Goal: Transaction & Acquisition: Book appointment/travel/reservation

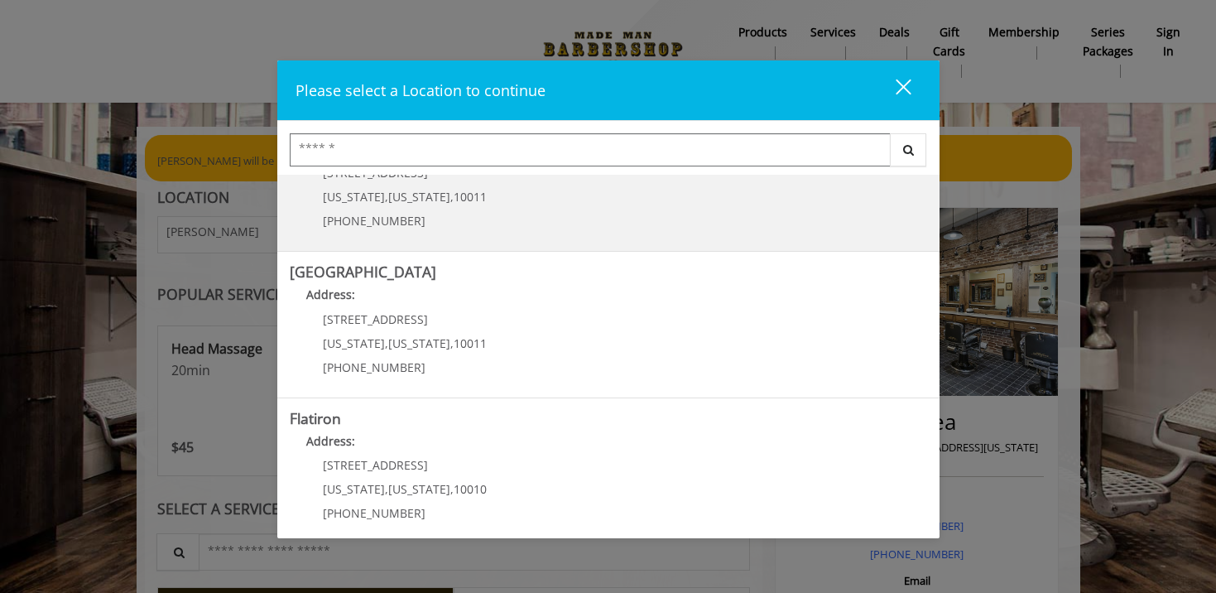
scroll to position [310, 0]
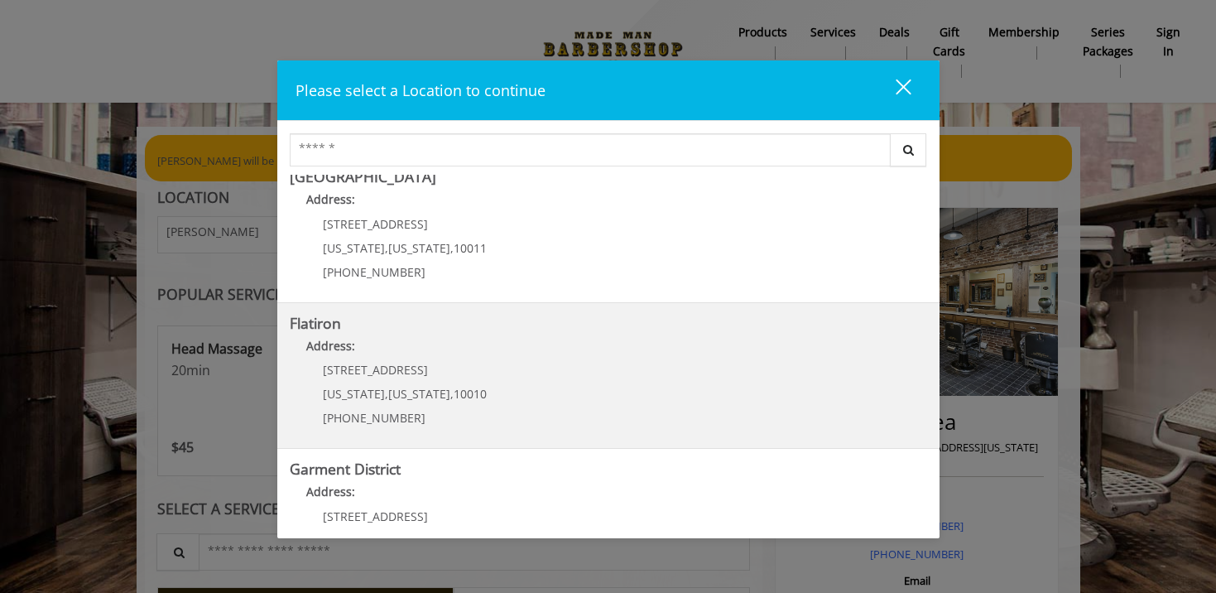
click at [550, 403] on "Flatiron Address: [STREET_ADDRESS][US_STATE][US_STATE] (917) 475-1765" at bounding box center [608, 375] width 637 height 121
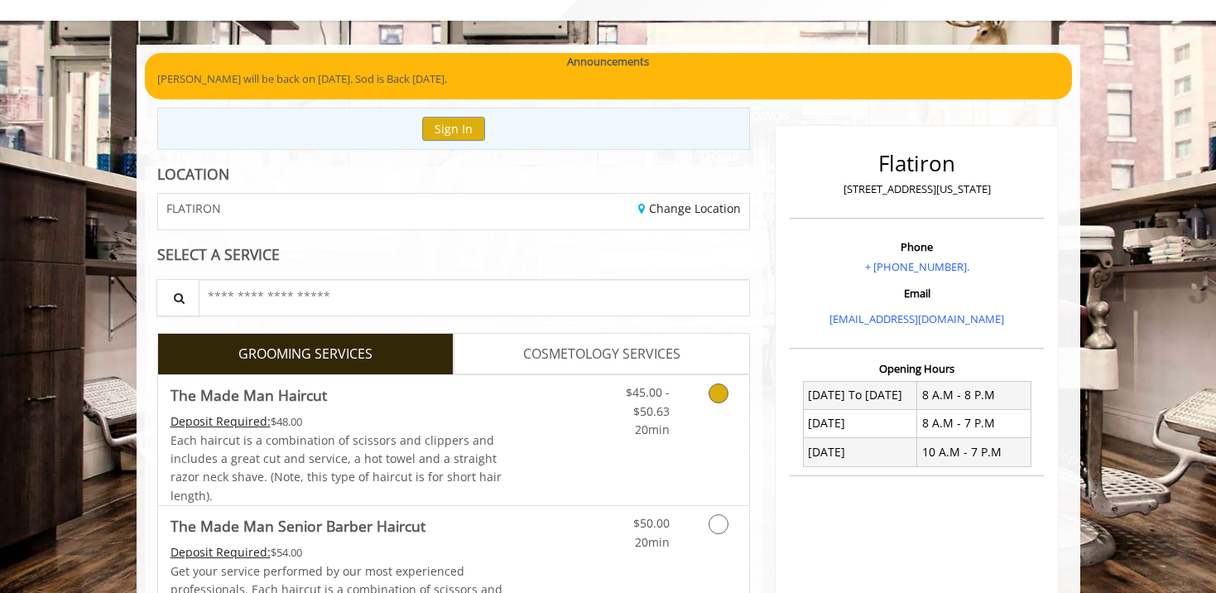
click at [577, 457] on link "Discounted Price" at bounding box center [551, 440] width 98 height 130
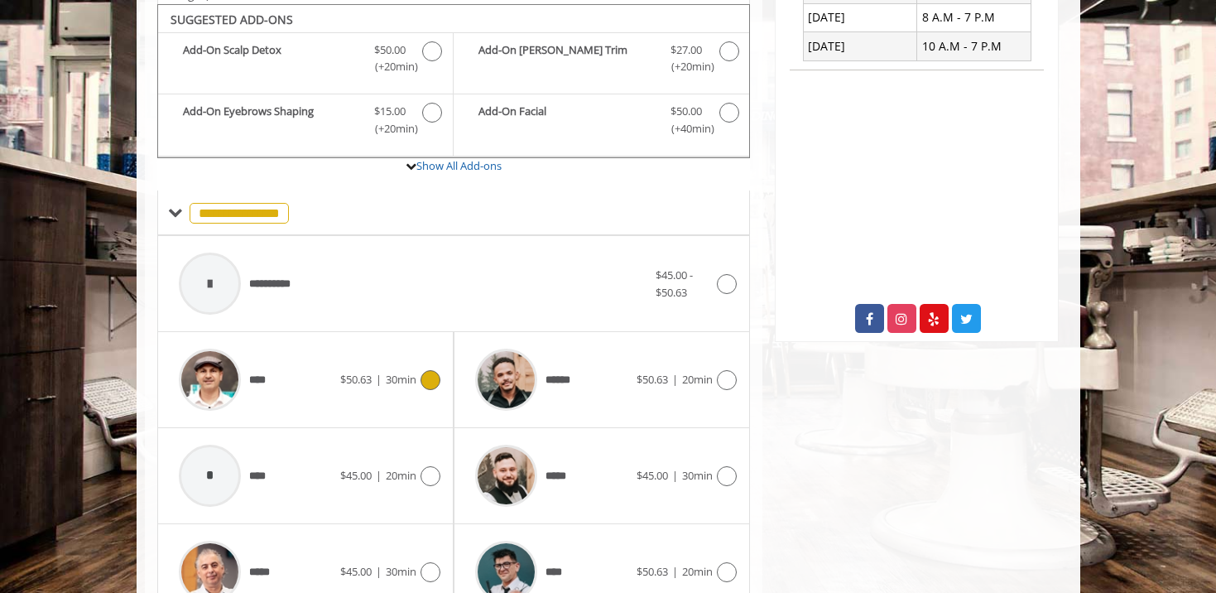
click at [328, 356] on div "****" at bounding box center [255, 379] width 170 height 79
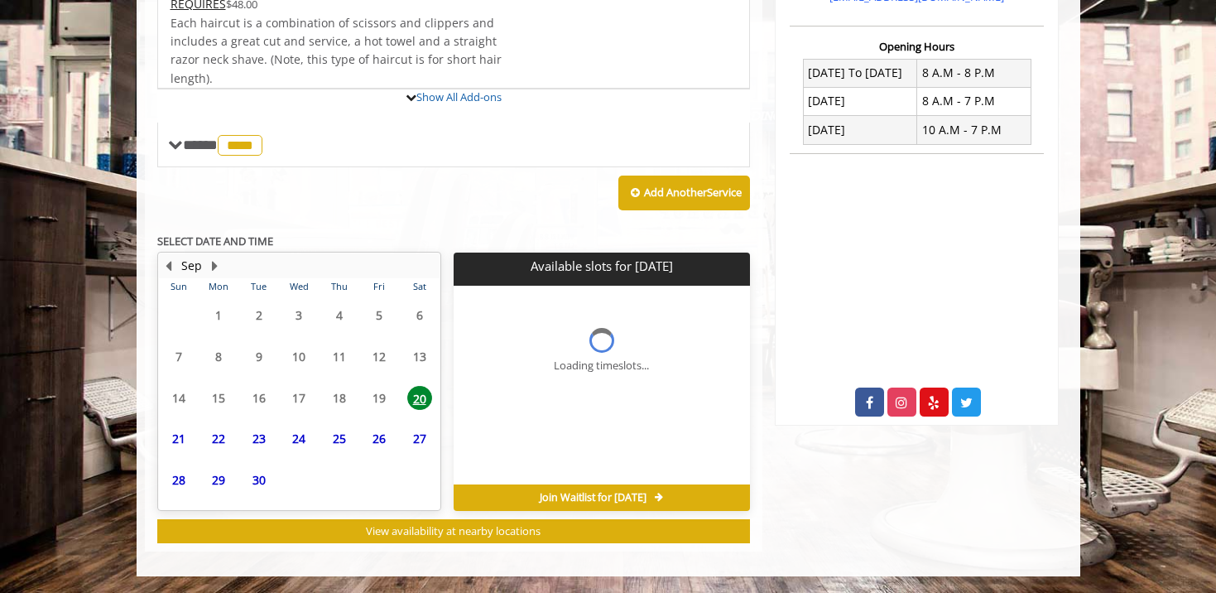
scroll to position [398, 0]
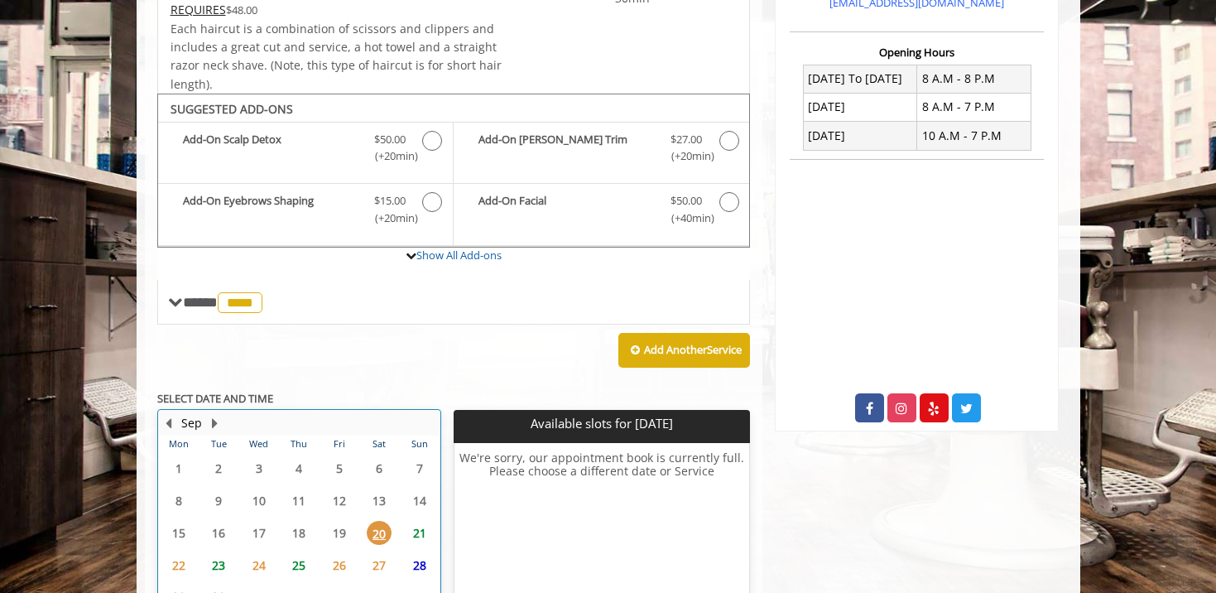
click at [420, 549] on td "28" at bounding box center [419, 565] width 41 height 32
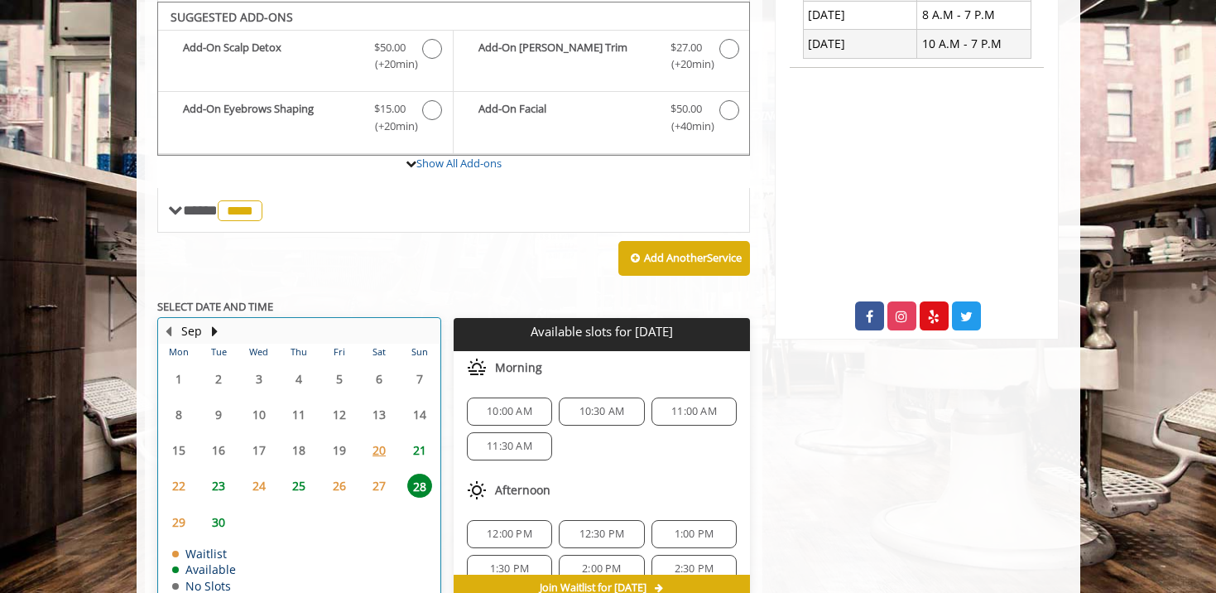
click at [420, 391] on table "Mon Tue Wed Thu Fri Sat Sun 1 2 3 4 5 6 7 8 9 10 11 12 13 14 15 16 17 18 19 20 …" at bounding box center [299, 471] width 281 height 256
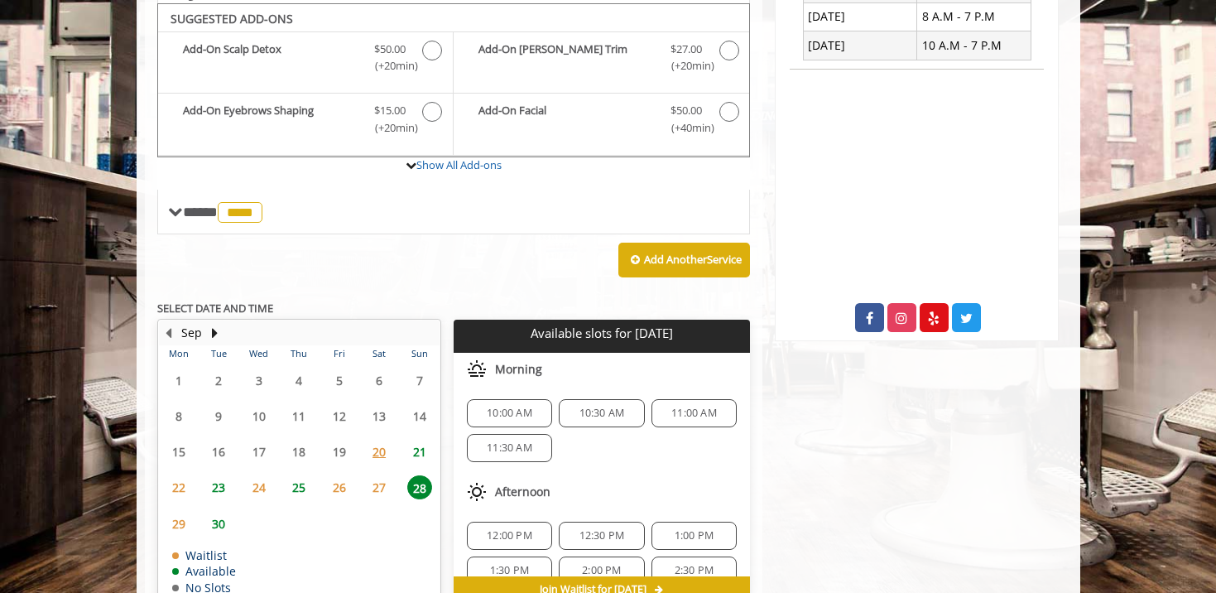
click at [422, 439] on span "21" at bounding box center [419, 451] width 25 height 24
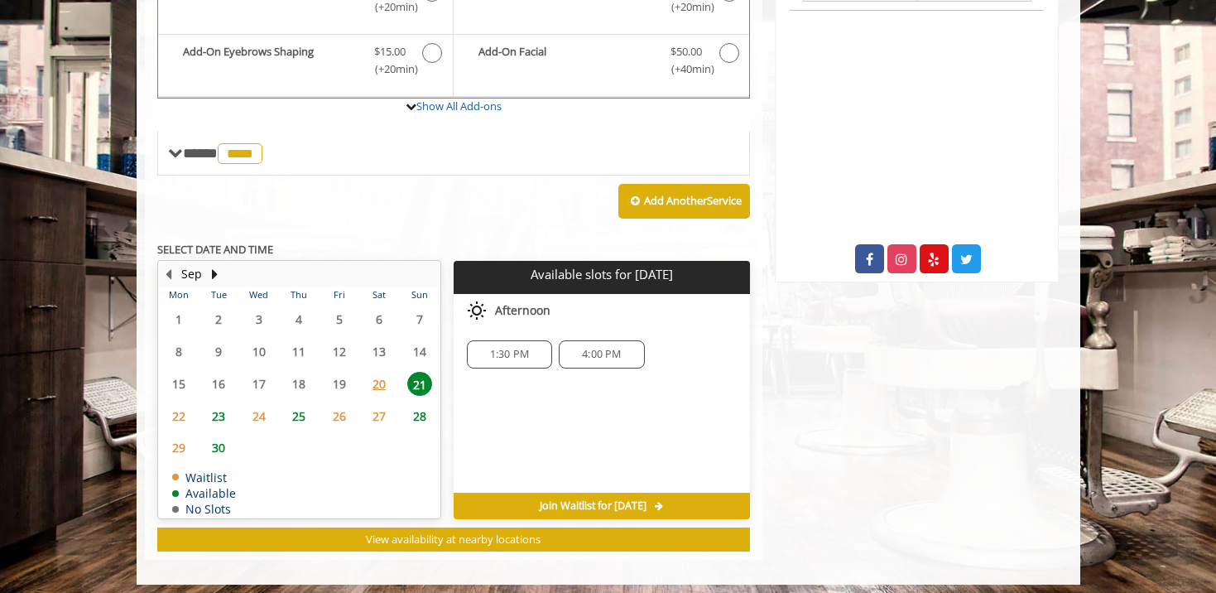
click at [511, 348] on span "1:30 PM" at bounding box center [509, 354] width 39 height 13
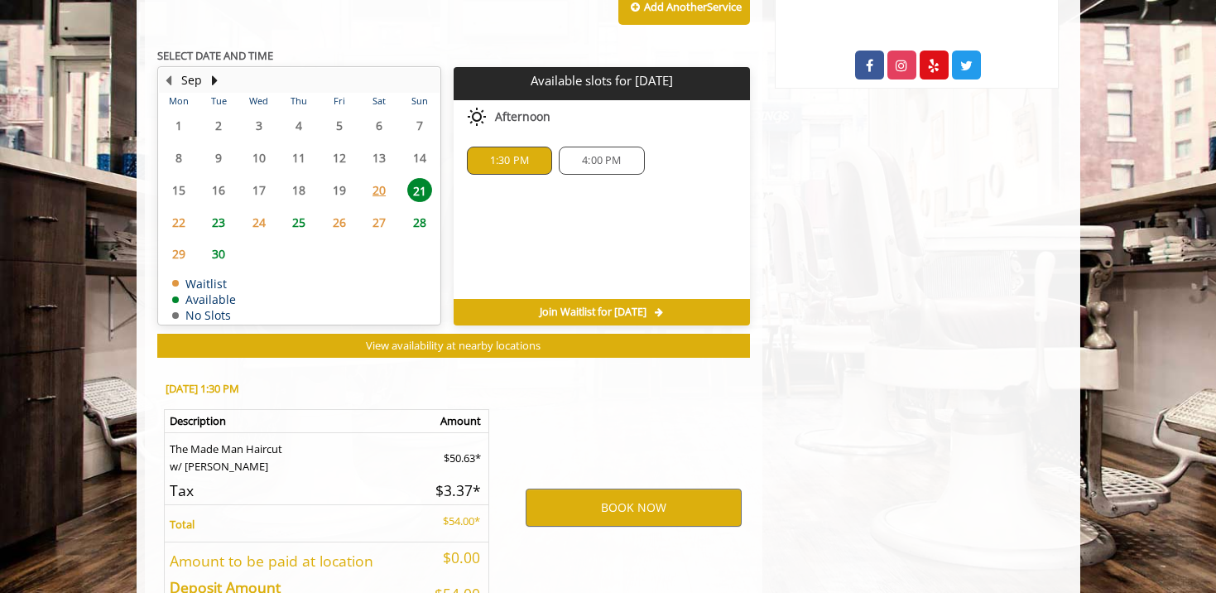
scroll to position [842, 0]
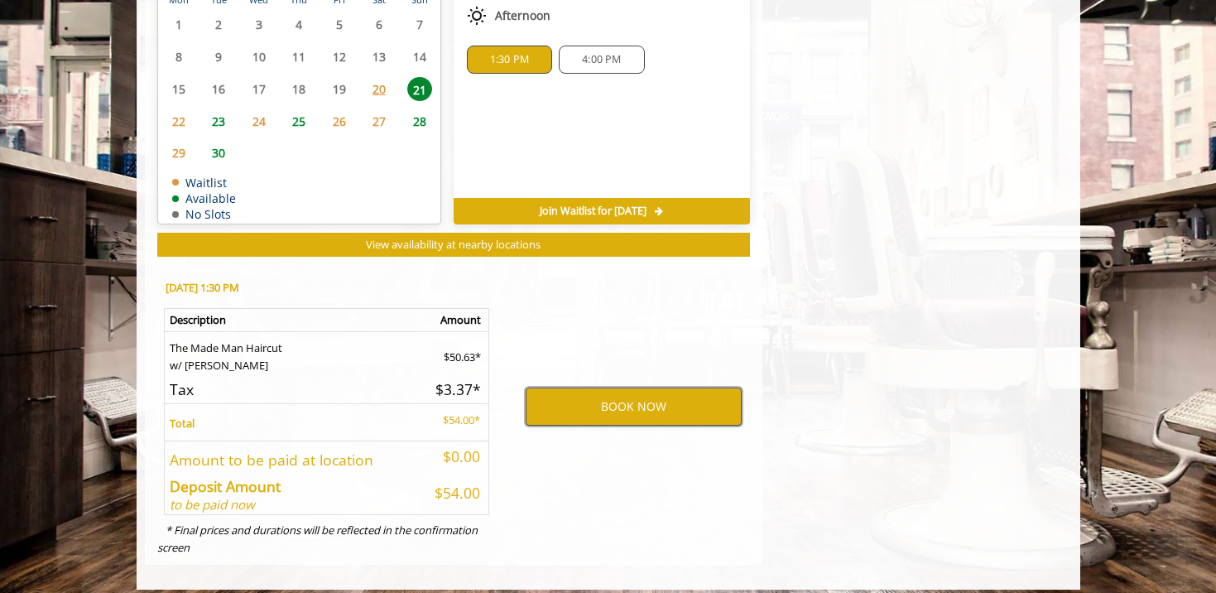
click at [588, 387] on button "BOOK NOW" at bounding box center [634, 406] width 216 height 38
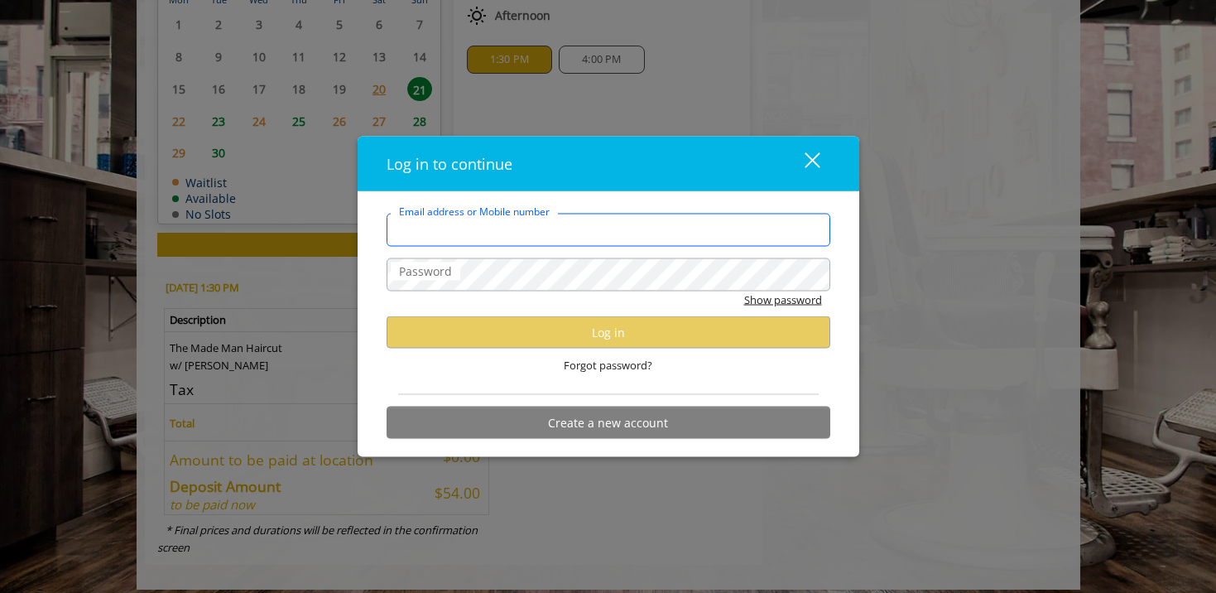
type input "**********"
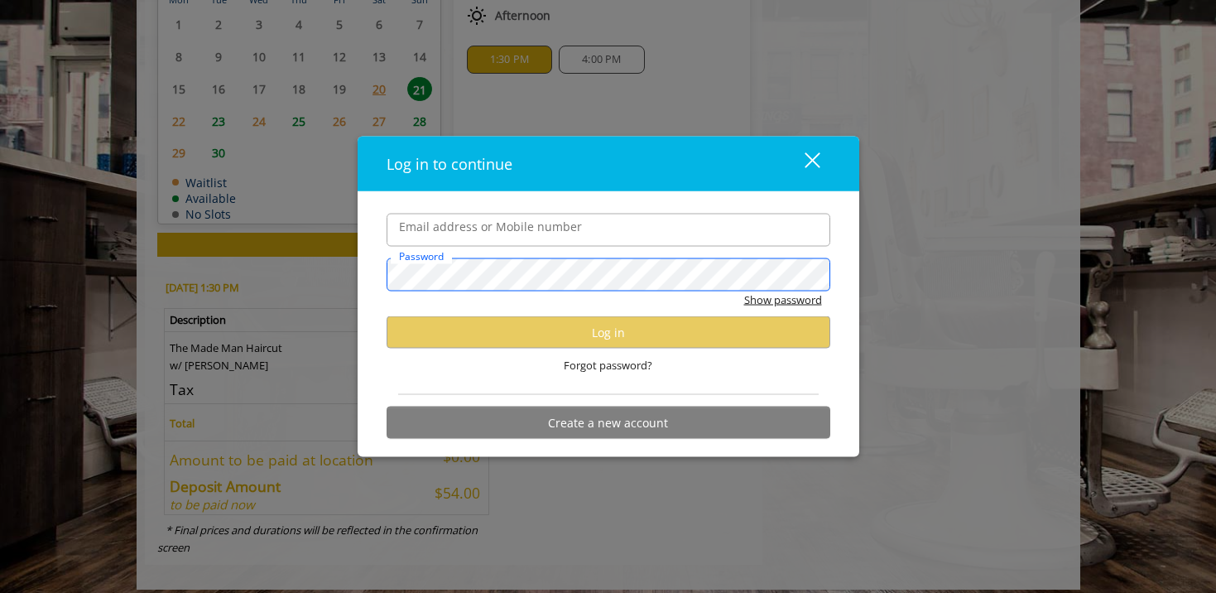
click at [781, 300] on button "Show password" at bounding box center [783, 299] width 78 height 17
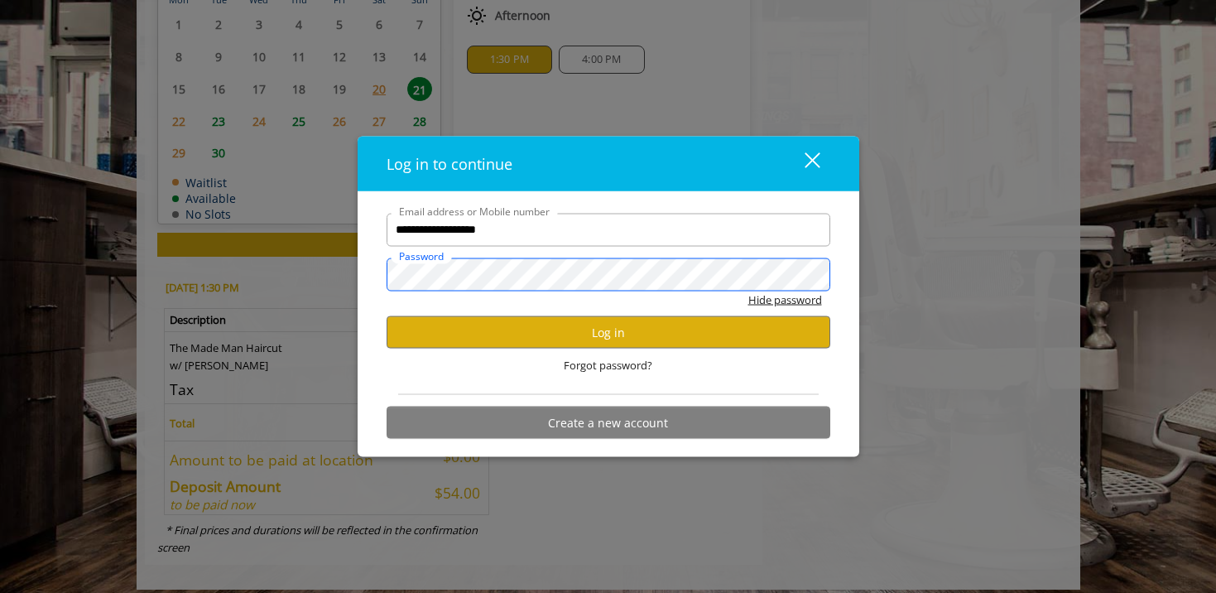
scroll to position [0, 0]
click at [613, 335] on button "Log in" at bounding box center [609, 332] width 444 height 32
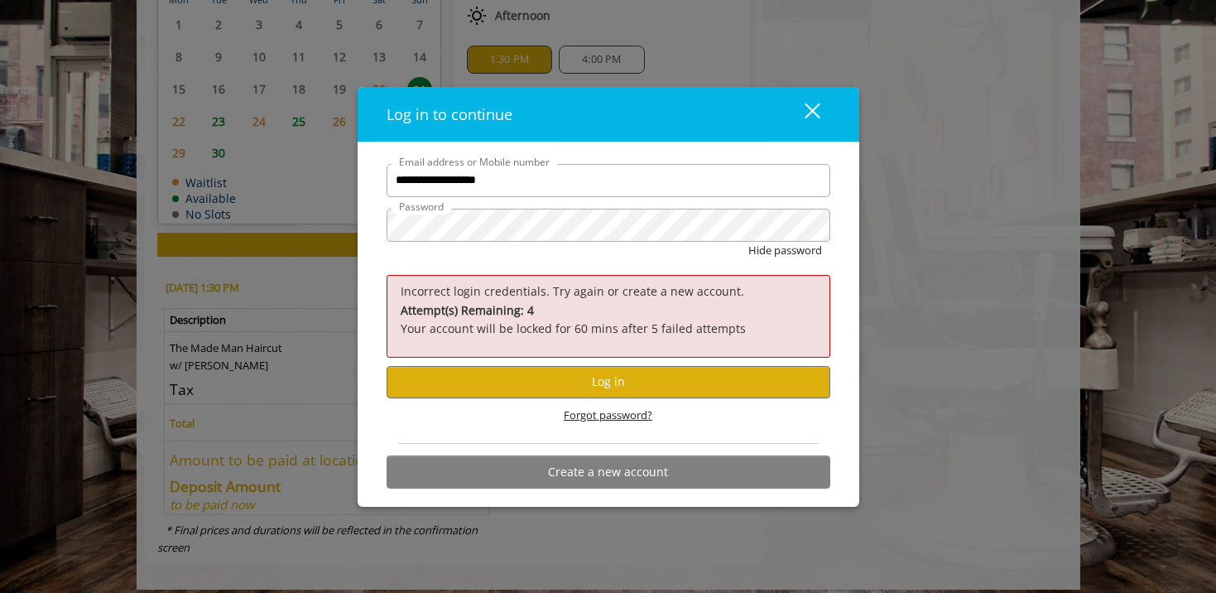
click at [621, 418] on span "Forgot password?" at bounding box center [608, 414] width 89 height 17
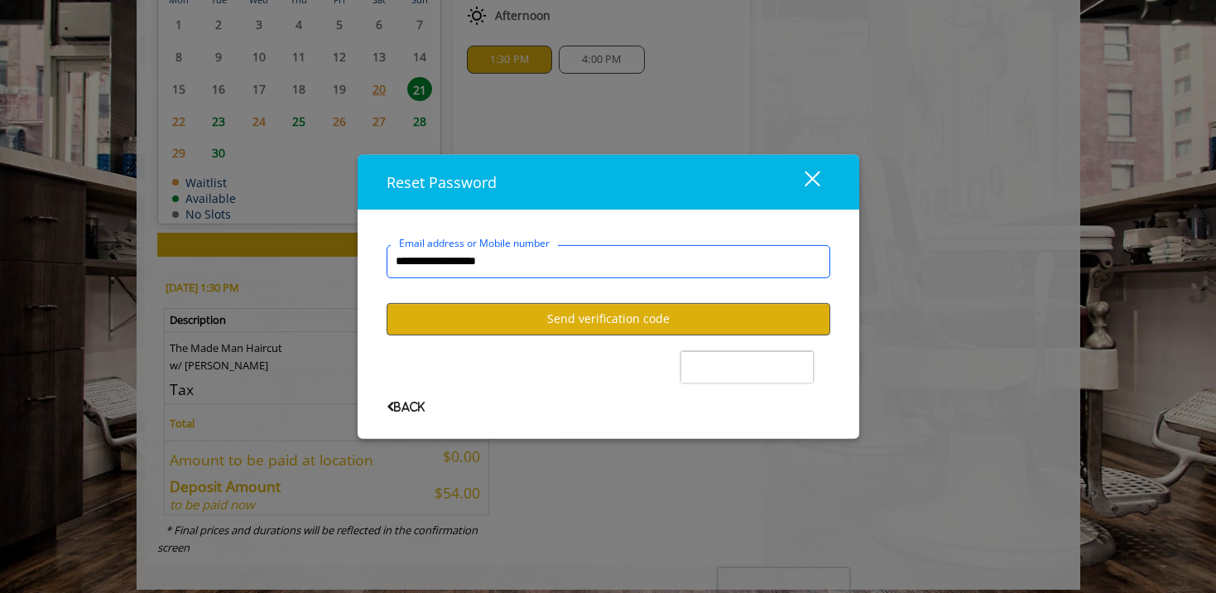
type input "**********"
click at [665, 316] on button "Send verification code" at bounding box center [609, 318] width 444 height 32
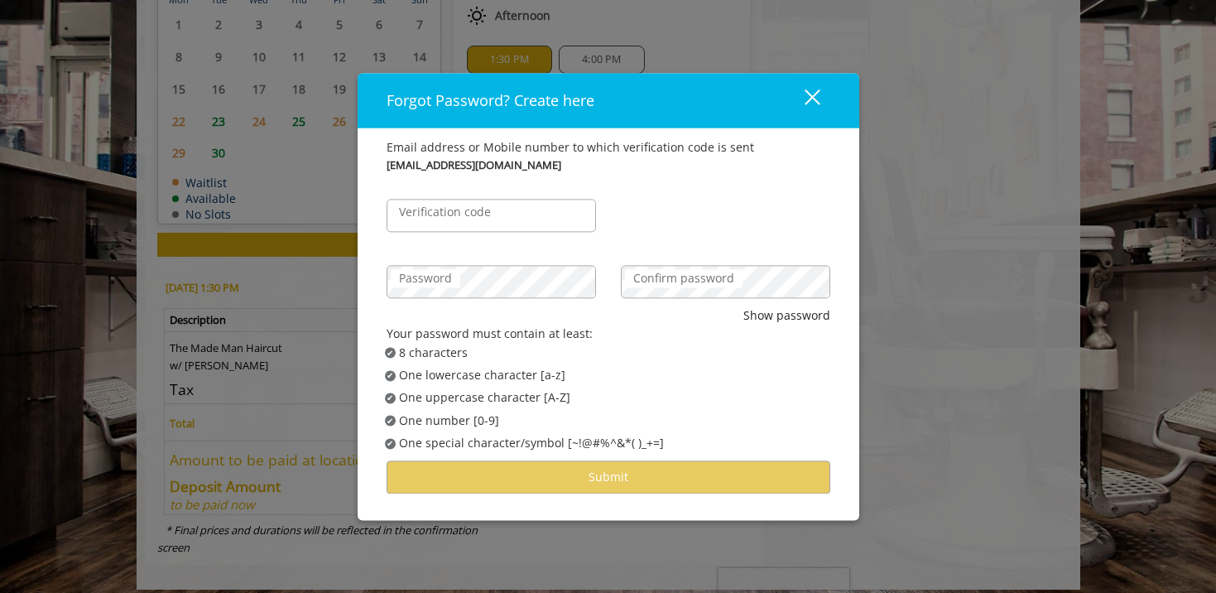
click at [483, 218] on label "Verification code" at bounding box center [445, 212] width 108 height 18
click at [483, 218] on input "Verification code" at bounding box center [491, 215] width 209 height 33
type input "******"
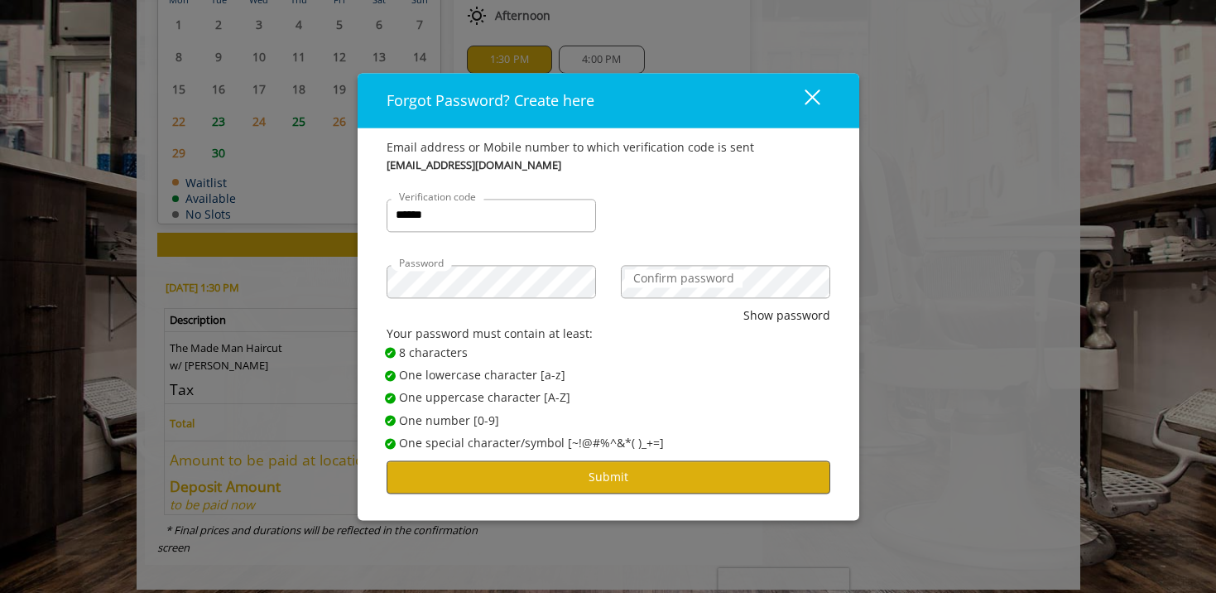
click at [539, 466] on button "Submit" at bounding box center [609, 477] width 444 height 32
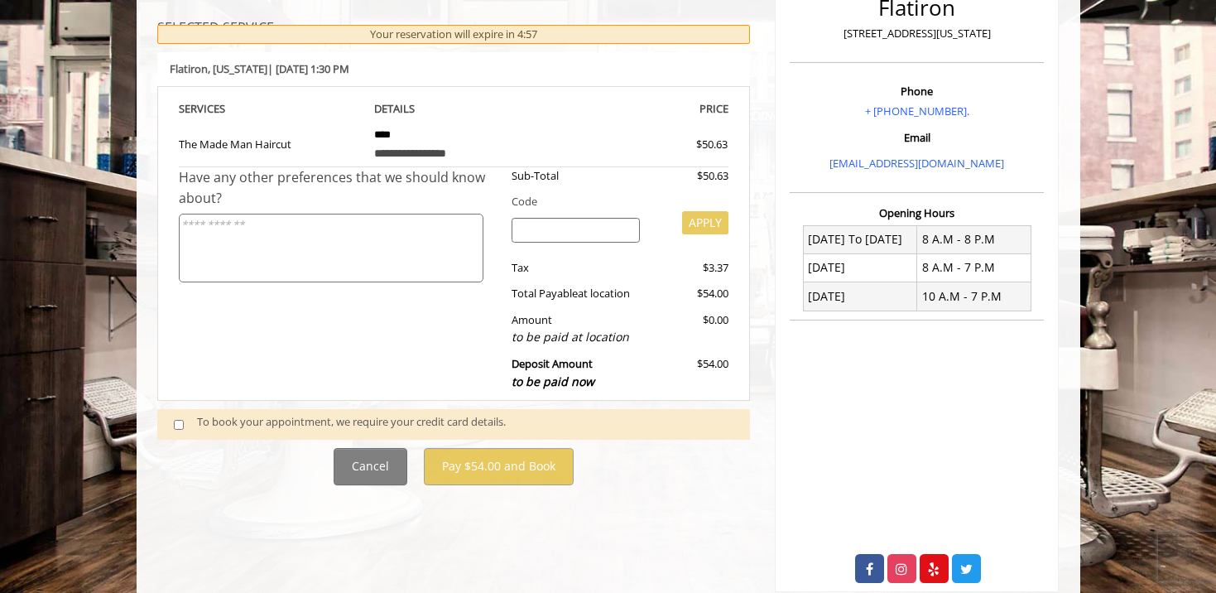
scroll to position [239, 0]
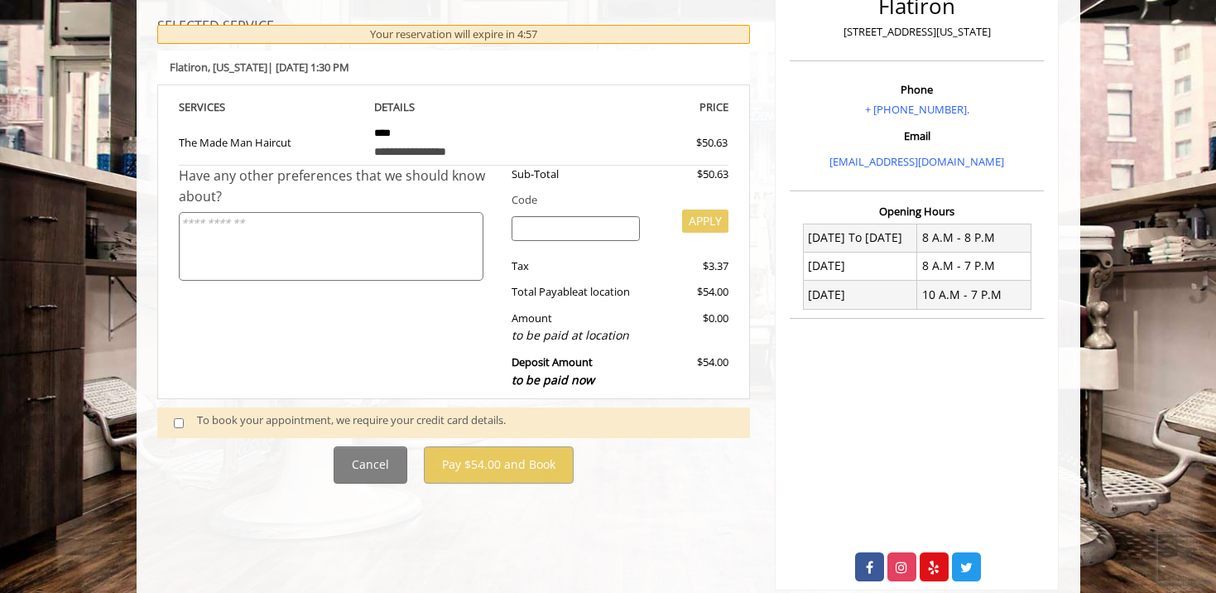
click at [224, 411] on div "To book your appointment, we require your credit card details." at bounding box center [465, 422] width 536 height 22
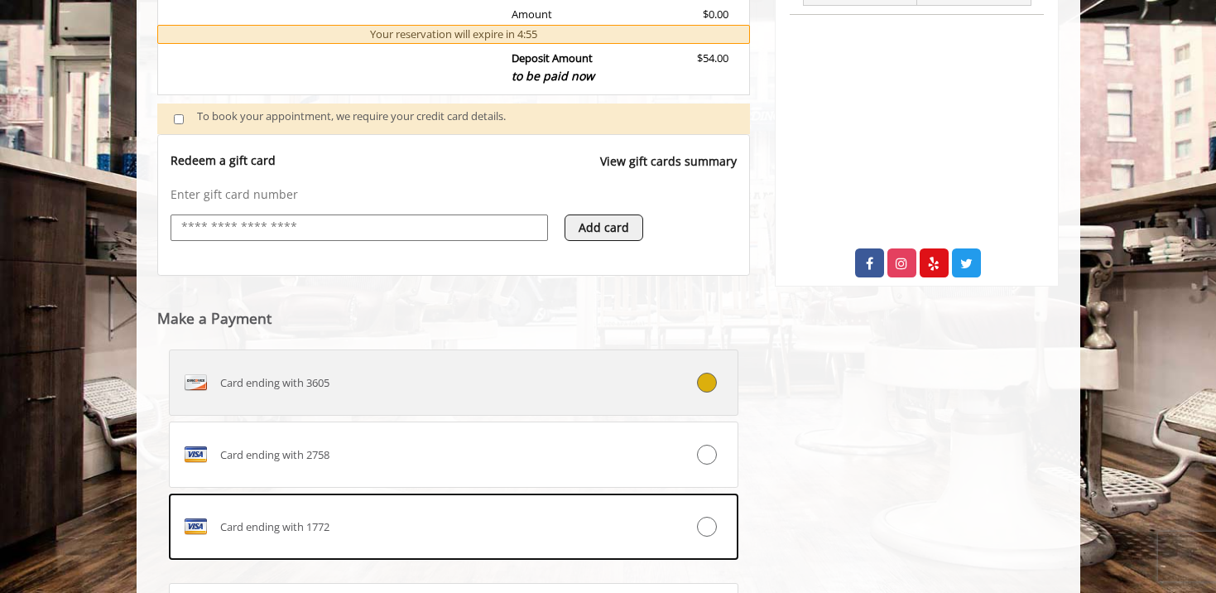
scroll to position [555, 0]
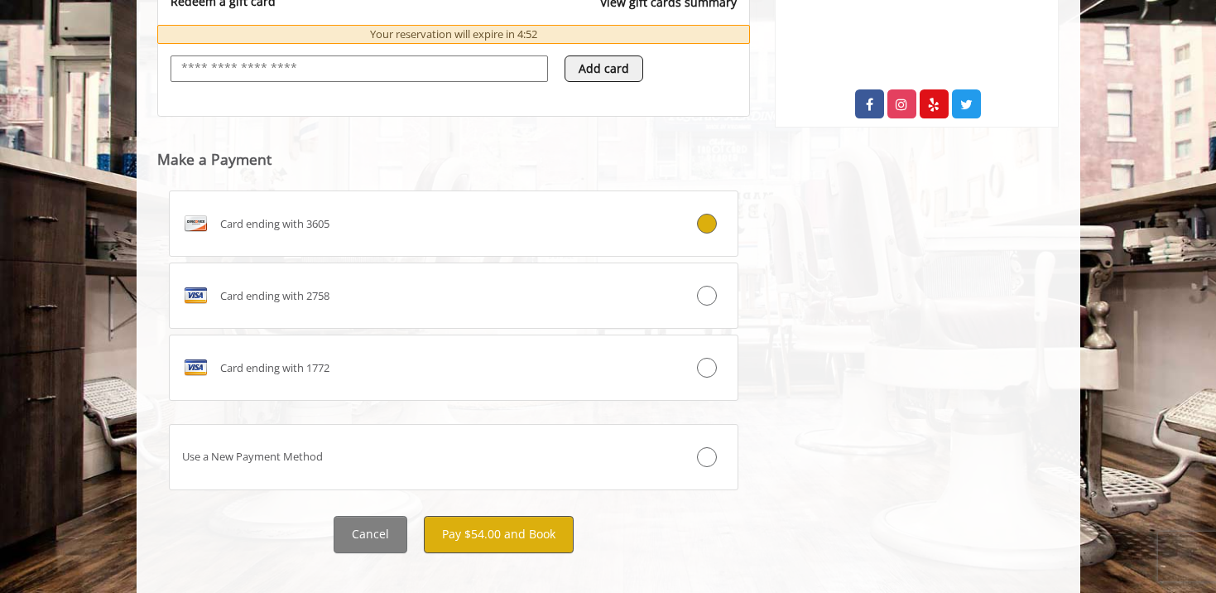
click at [533, 516] on button "Pay $54.00 and Book" at bounding box center [499, 534] width 150 height 37
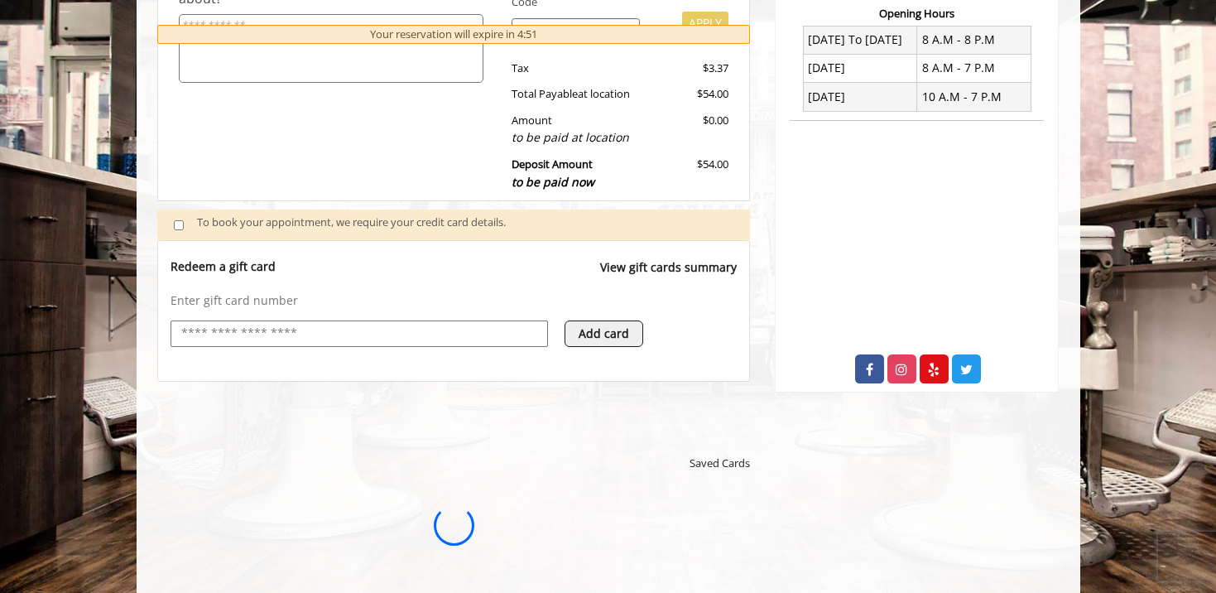
scroll to position [0, 0]
